Goal: Task Accomplishment & Management: Use online tool/utility

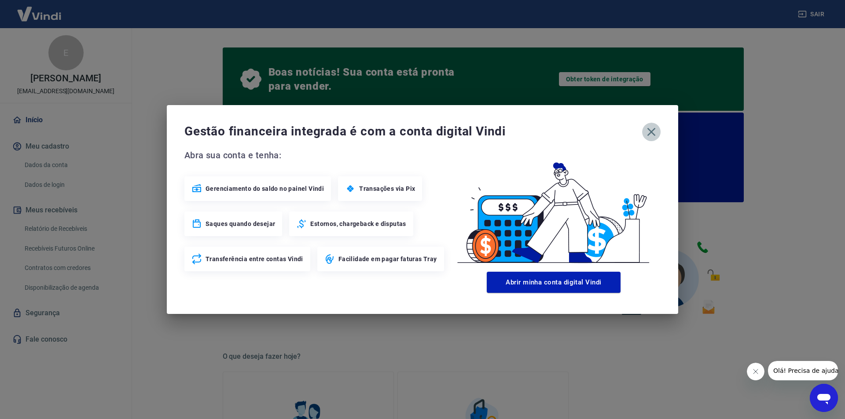
click at [650, 138] on icon "button" at bounding box center [651, 132] width 14 height 14
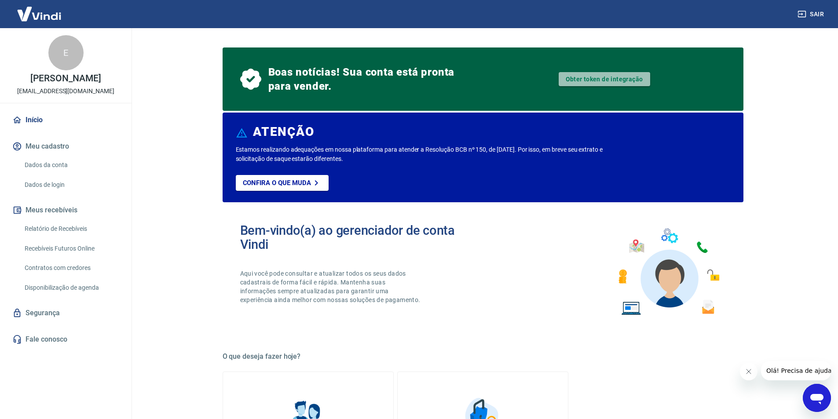
click at [586, 81] on link "Obter token de integração" at bounding box center [605, 79] width 92 height 14
